Goal: Navigation & Orientation: Find specific page/section

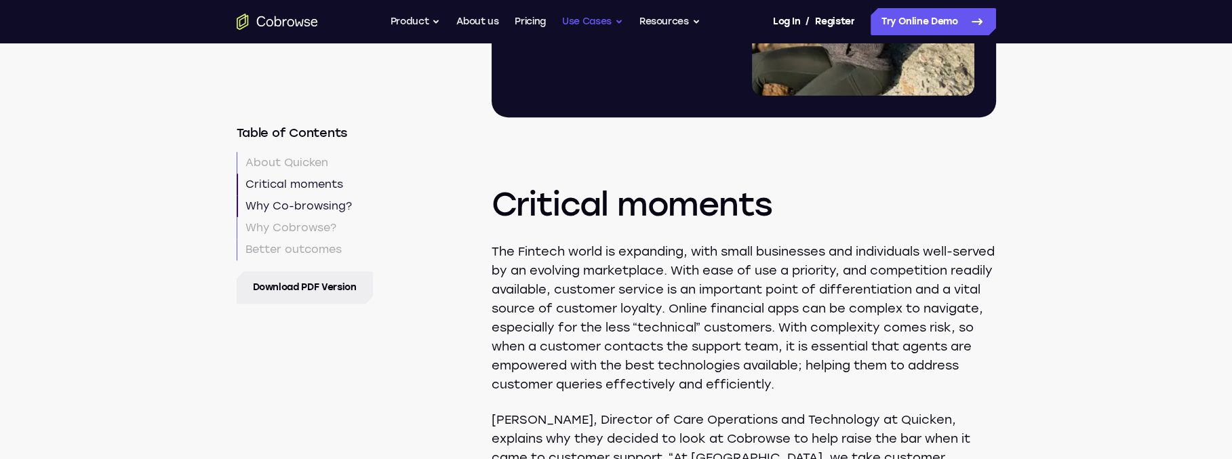
scroll to position [1153, 0]
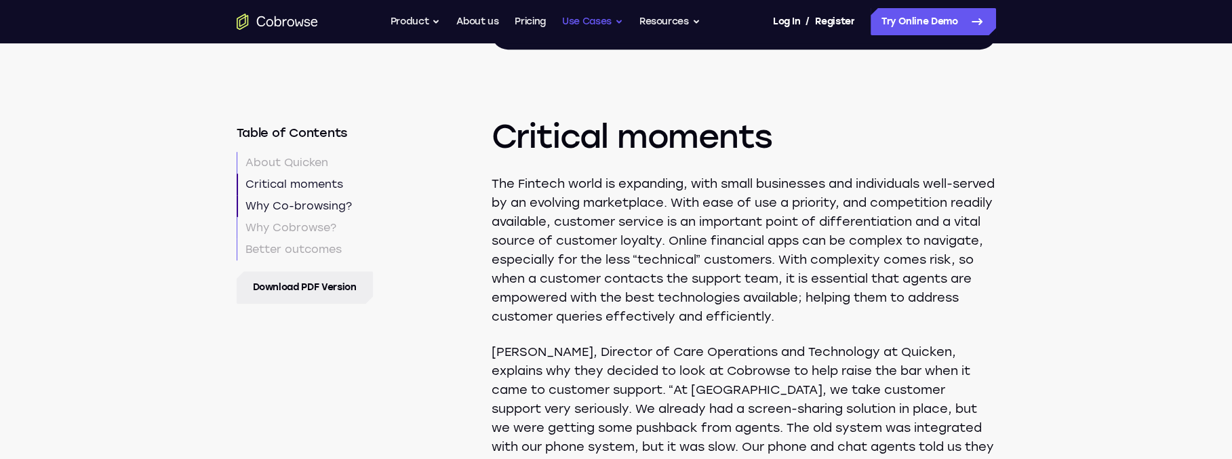
click at [791, 19] on link "Log In" at bounding box center [786, 21] width 27 height 27
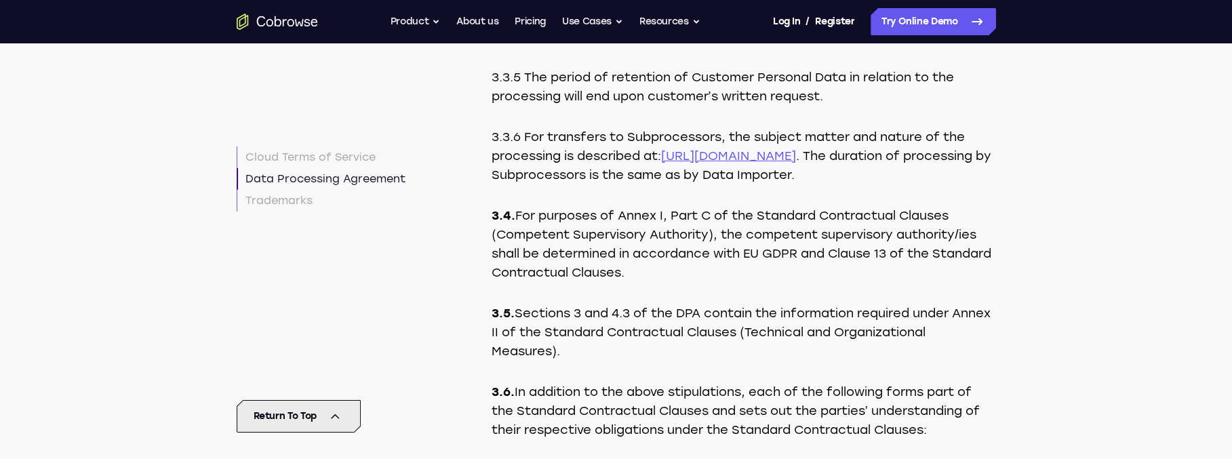
scroll to position [11119, 0]
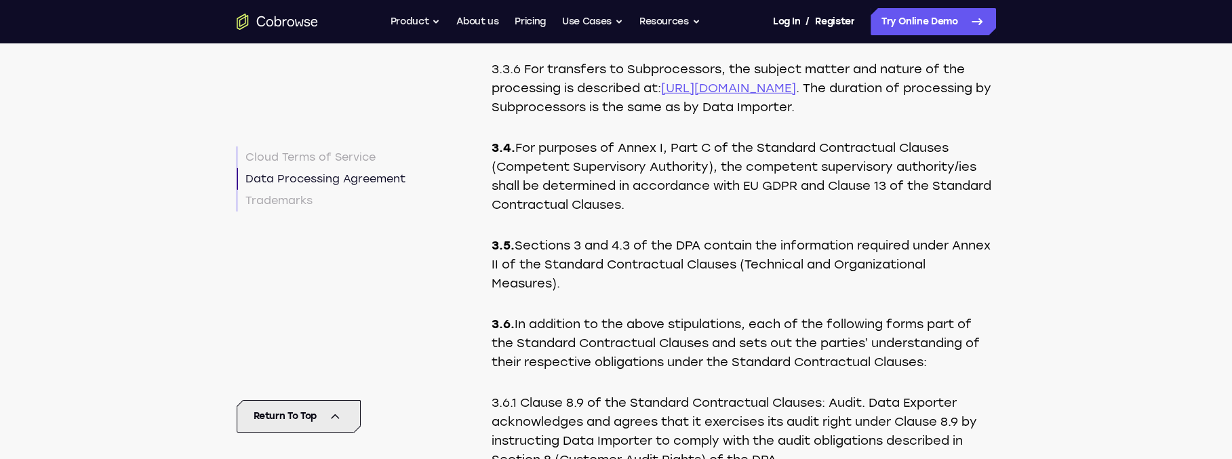
click at [796, 96] on link "https://cobrowse.io/subprocessors" at bounding box center [728, 88] width 135 height 15
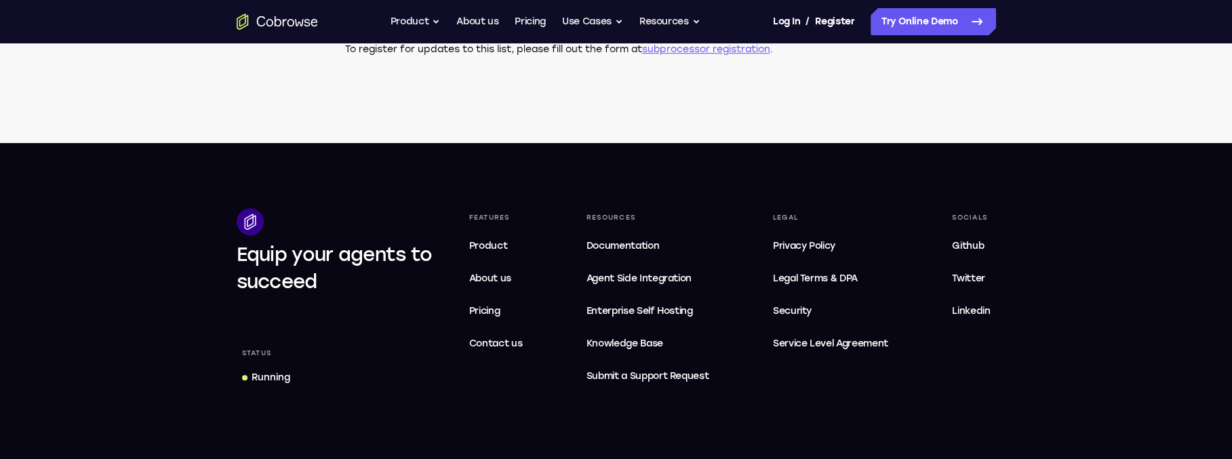
scroll to position [1153, 0]
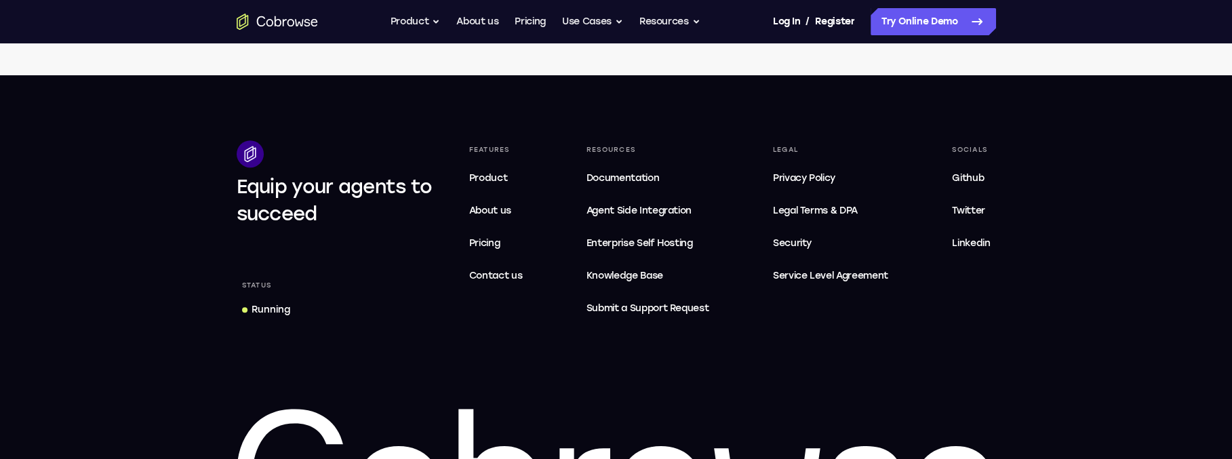
click at [641, 203] on span "Agent Side Integration" at bounding box center [647, 211] width 123 height 16
